Goal: Transaction & Acquisition: Purchase product/service

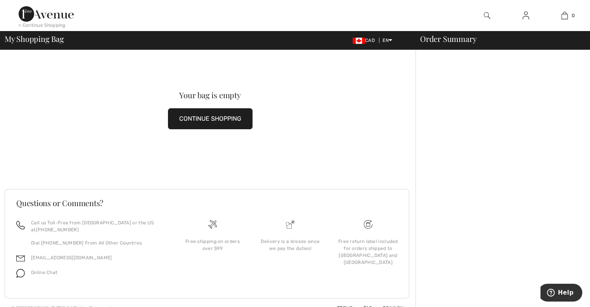
click at [45, 16] on img at bounding box center [46, 14] width 55 height 16
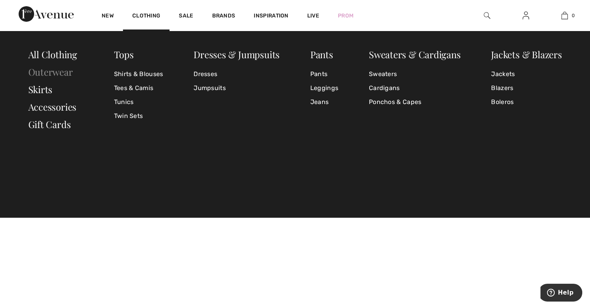
click at [54, 74] on link "Outerwear" at bounding box center [50, 72] width 45 height 12
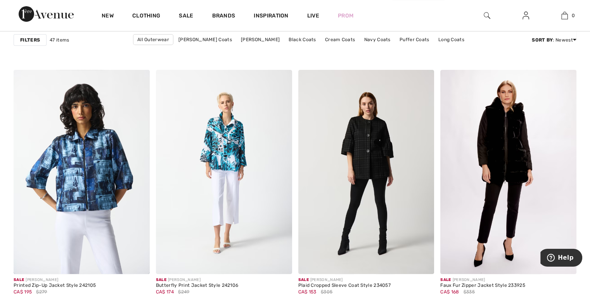
scroll to position [3066, 0]
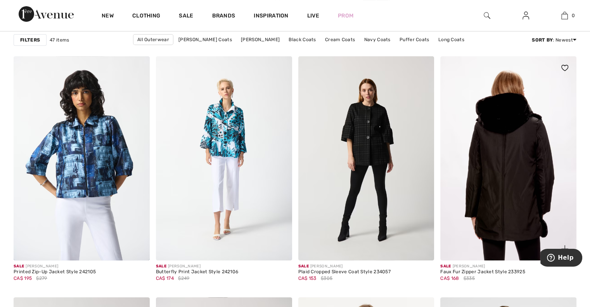
click at [513, 150] on img at bounding box center [508, 158] width 136 height 204
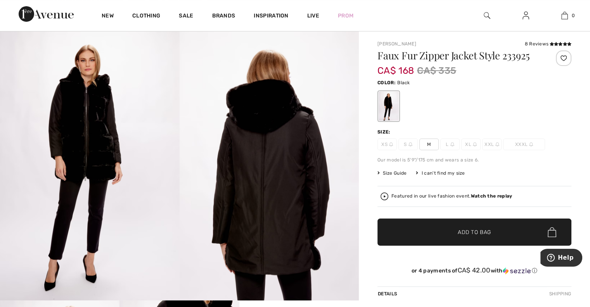
scroll to position [58, 0]
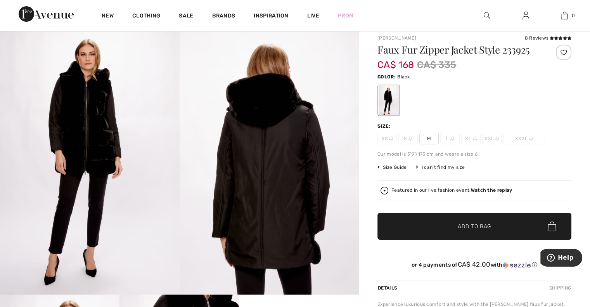
click at [95, 128] on img at bounding box center [90, 159] width 180 height 269
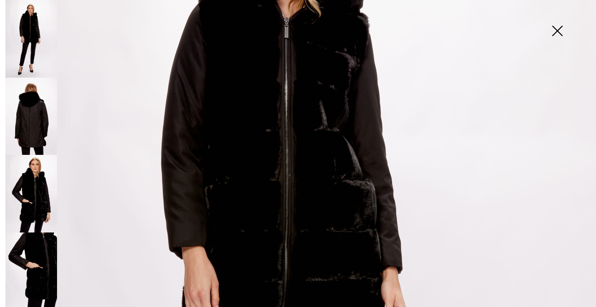
scroll to position [166, 0]
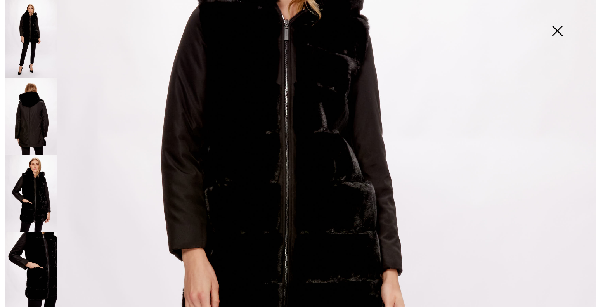
click at [31, 116] on img at bounding box center [31, 117] width 52 height 78
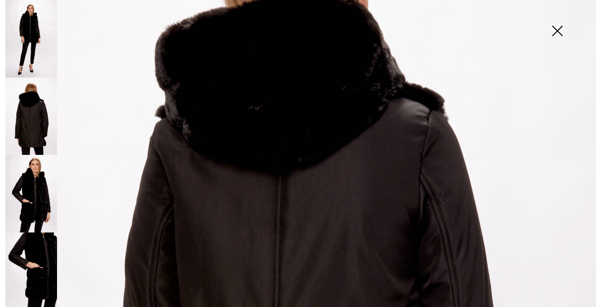
click at [40, 180] on img at bounding box center [31, 194] width 52 height 78
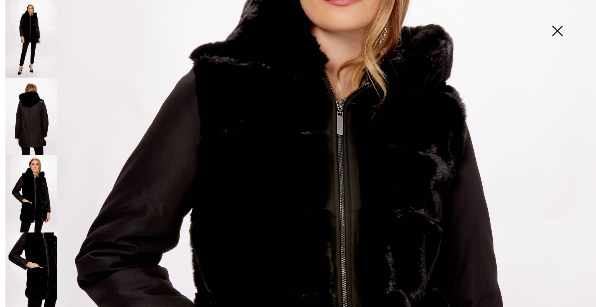
click at [41, 255] on img at bounding box center [31, 271] width 52 height 78
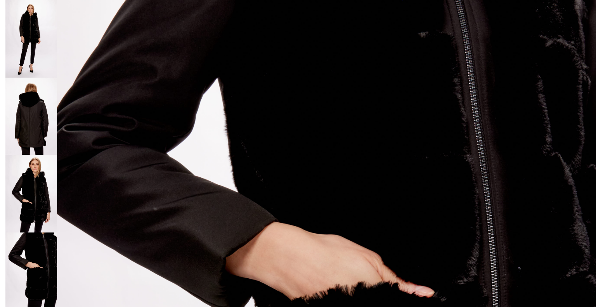
scroll to position [0, 0]
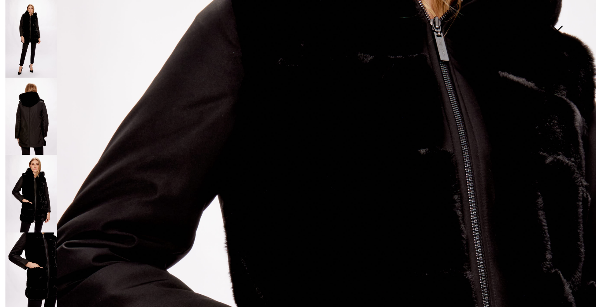
click at [557, 31] on img at bounding box center [556, 32] width 39 height 40
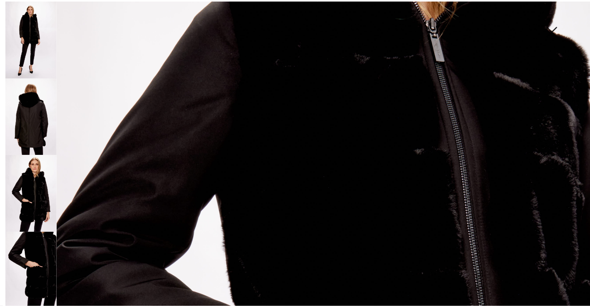
scroll to position [58, 0]
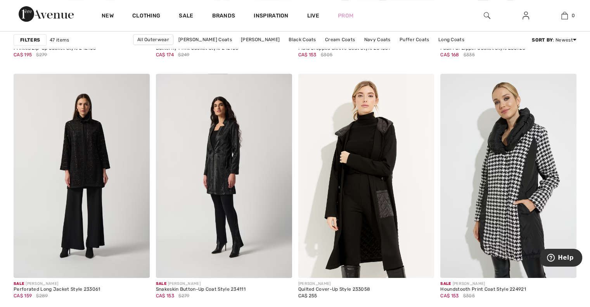
scroll to position [3285, 0]
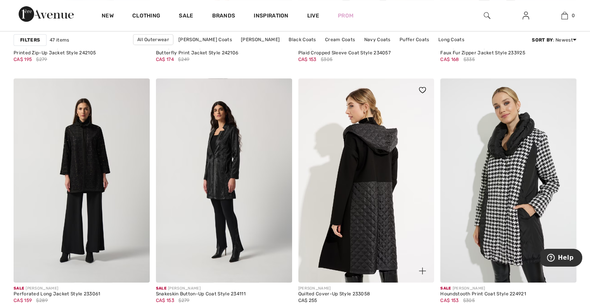
click at [361, 195] on img at bounding box center [366, 180] width 136 height 204
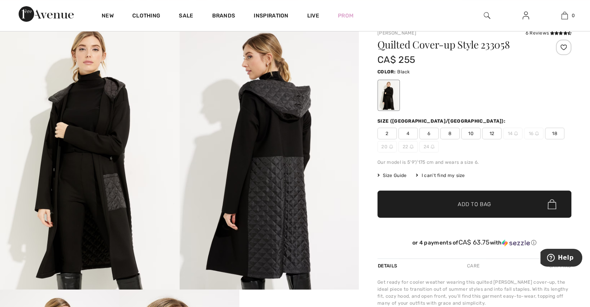
scroll to position [67, 0]
